Goal: Task Accomplishment & Management: Manage account settings

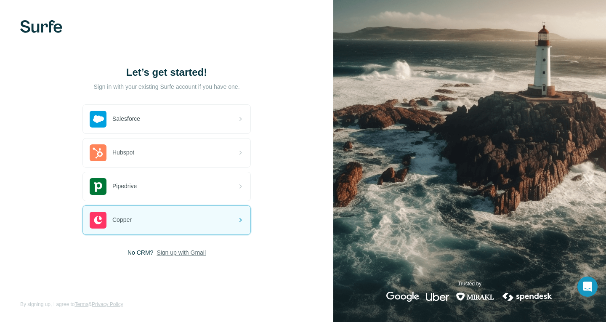
click at [159, 253] on span "Sign up with Gmail" at bounding box center [181, 252] width 49 height 8
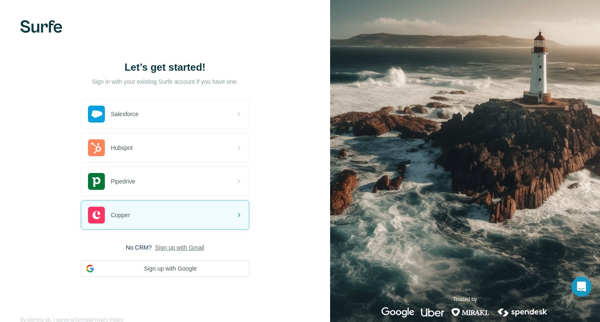
click at [149, 277] on div "Let’s get started! Sign in with your existing Surfe account if you have one. Sa…" at bounding box center [165, 169] width 330 height 338
click at [137, 271] on button "Sign up with Google" at bounding box center [165, 268] width 168 height 17
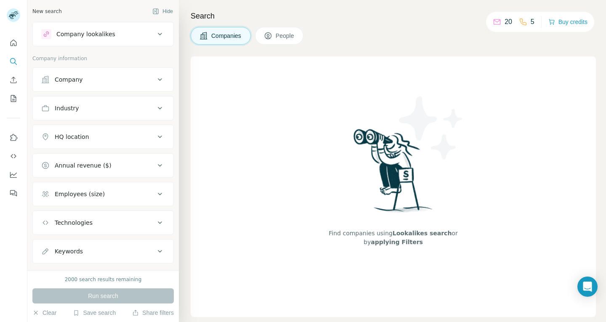
scroll to position [17, 0]
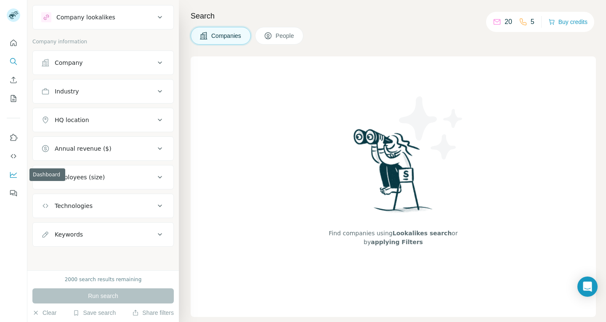
click at [12, 176] on icon "Dashboard" at bounding box center [13, 175] width 8 height 8
click at [16, 141] on icon "Use Surfe on LinkedIn" at bounding box center [14, 137] width 7 height 7
click at [11, 158] on icon "Use Surfe API" at bounding box center [13, 156] width 8 height 8
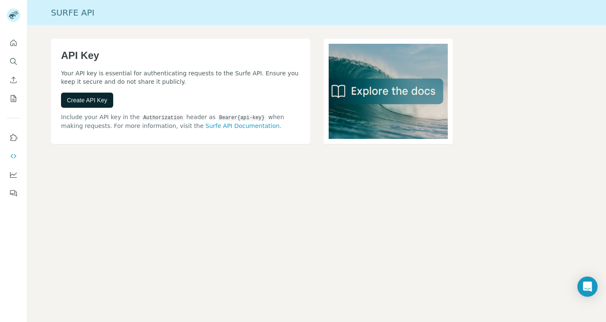
click at [101, 100] on span "Create API Key" at bounding box center [87, 100] width 40 height 8
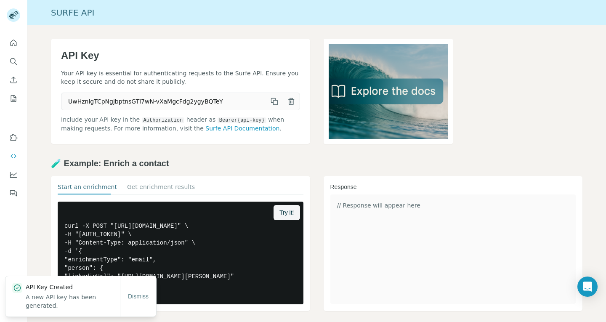
click at [273, 101] on icon "button" at bounding box center [275, 102] width 5 height 5
